Goal: Task Accomplishment & Management: Manage account settings

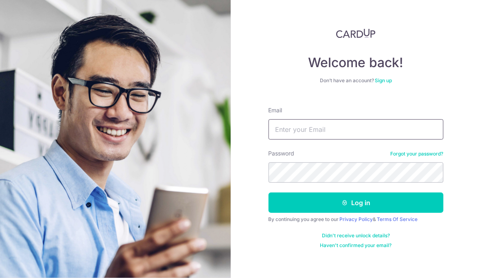
click at [311, 130] on input "Email" at bounding box center [356, 129] width 175 height 20
type input "[EMAIL_ADDRESS][DOMAIN_NAME]"
click at [350, 153] on div "Password Forgot your password?" at bounding box center [356, 165] width 175 height 33
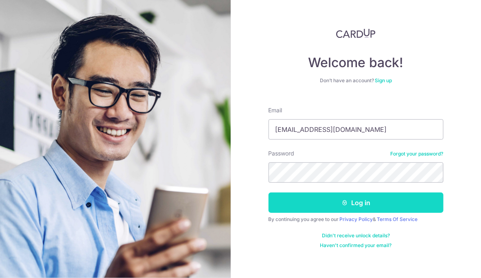
click at [373, 195] on button "Log in" at bounding box center [356, 202] width 175 height 20
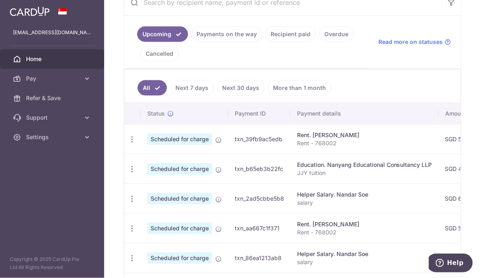
scroll to position [177, 0]
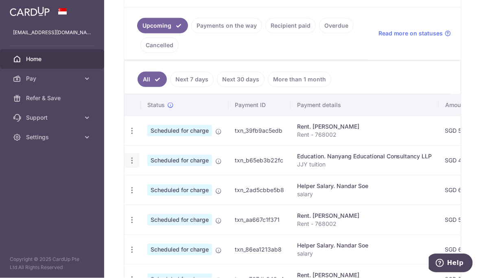
click at [133, 159] on icon "button" at bounding box center [132, 160] width 9 height 9
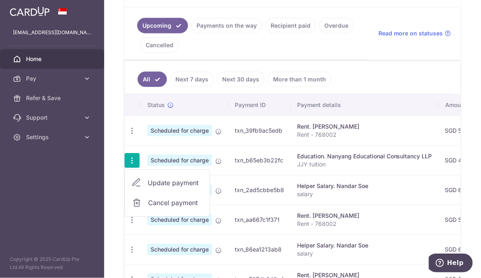
click at [190, 180] on span "Update payment" at bounding box center [175, 183] width 55 height 10
radio input "true"
type input "457.80"
type input "[DATE]"
type input "JJY tuition"
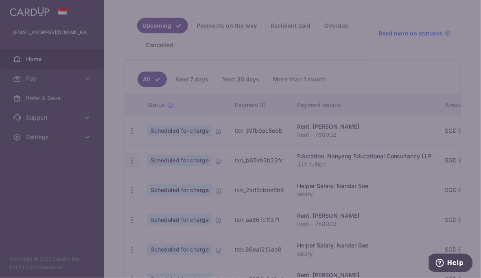
type input "REC185"
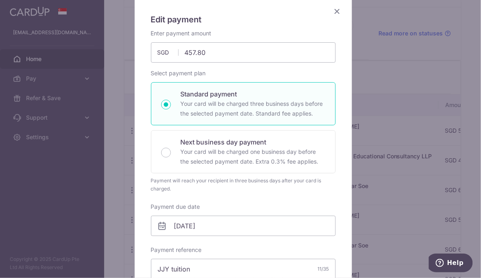
scroll to position [0, 0]
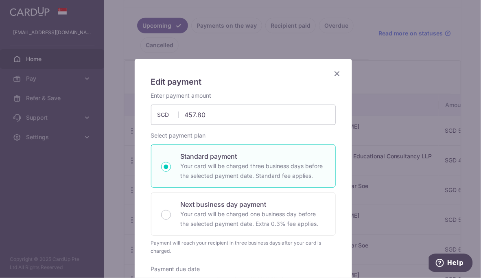
click at [335, 74] on icon "Close" at bounding box center [337, 73] width 10 height 10
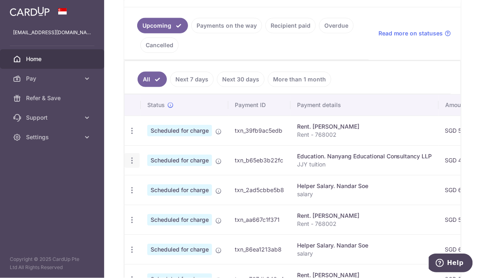
click at [132, 162] on icon "button" at bounding box center [132, 160] width 9 height 9
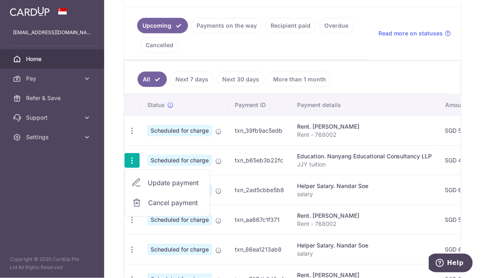
click at [166, 200] on span "Cancel payment" at bounding box center [175, 203] width 55 height 10
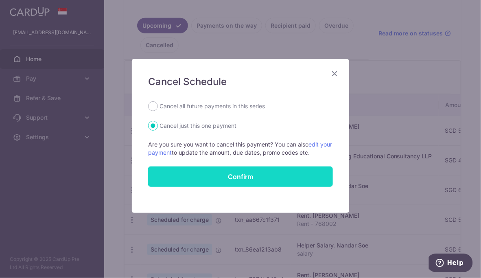
click at [239, 173] on button "Confirm" at bounding box center [240, 176] width 185 height 20
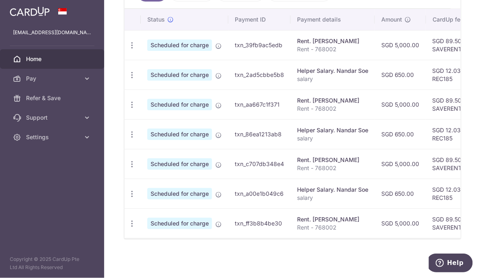
scroll to position [87, 0]
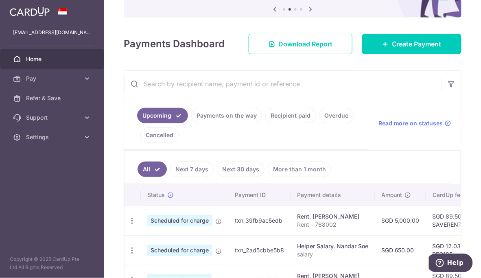
click at [294, 165] on link "More than 1 month" at bounding box center [299, 169] width 63 height 15
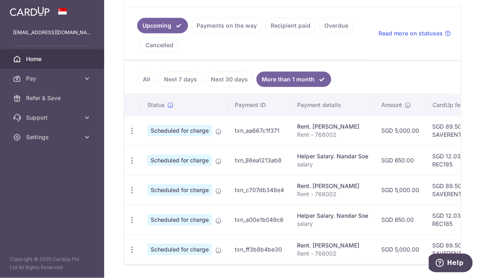
scroll to position [205, 0]
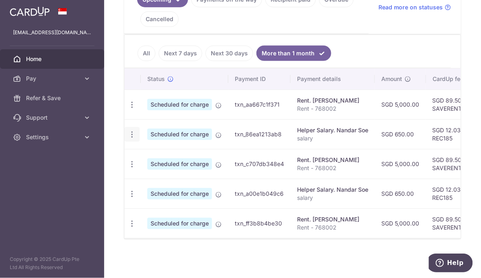
click at [131, 132] on icon "button" at bounding box center [132, 134] width 9 height 9
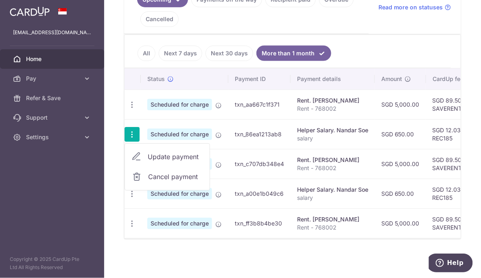
click at [131, 132] on icon "button" at bounding box center [132, 134] width 9 height 9
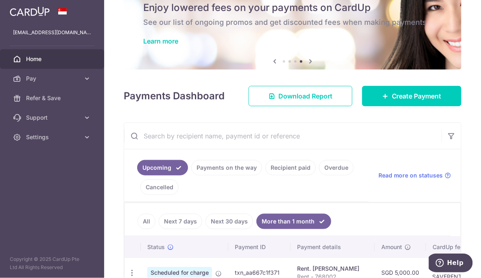
scroll to position [0, 0]
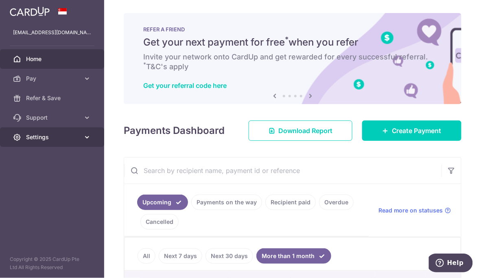
click at [59, 142] on link "Settings" at bounding box center [52, 137] width 104 height 20
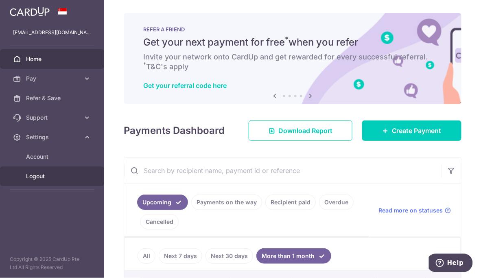
click at [37, 178] on span "Logout" at bounding box center [53, 176] width 54 height 8
